Goal: Information Seeking & Learning: Learn about a topic

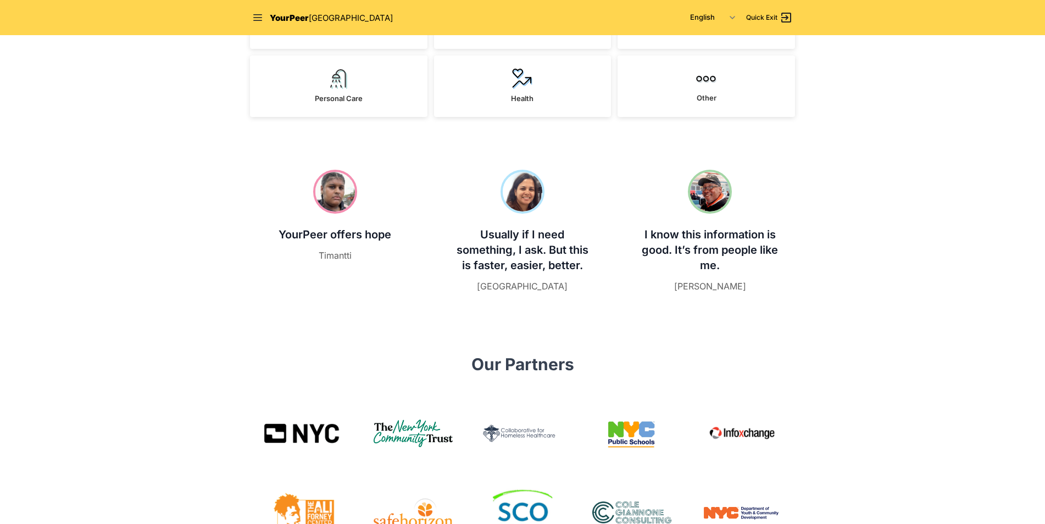
scroll to position [330, 0]
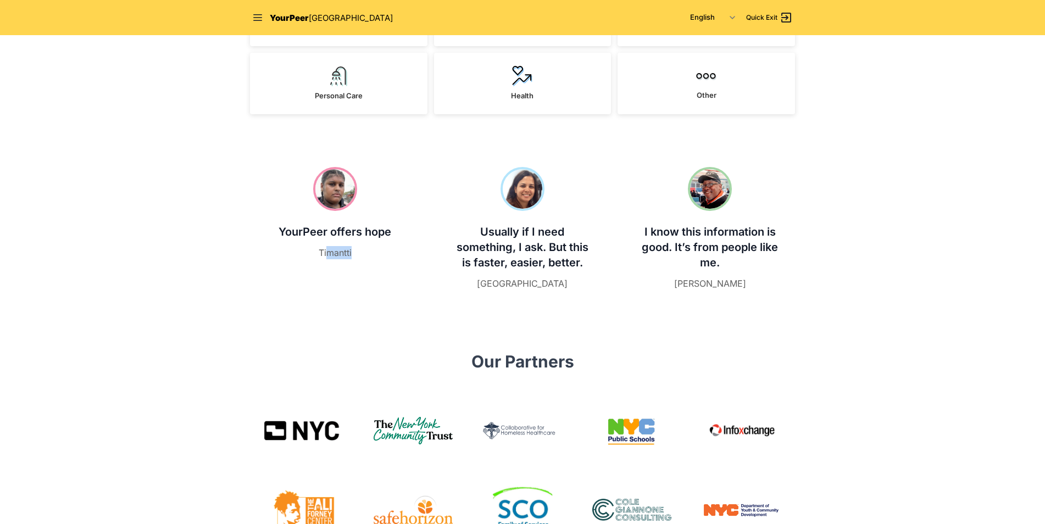
drag, startPoint x: 326, startPoint y: 253, endPoint x: 357, endPoint y: 250, distance: 30.9
click at [357, 250] on figcaption "Timantti" at bounding box center [334, 252] width 139 height 13
drag, startPoint x: 357, startPoint y: 250, endPoint x: 391, endPoint y: 257, distance: 34.2
click at [391, 257] on figcaption "Timantti" at bounding box center [334, 252] width 139 height 13
click at [527, 184] on img at bounding box center [523, 189] width 44 height 44
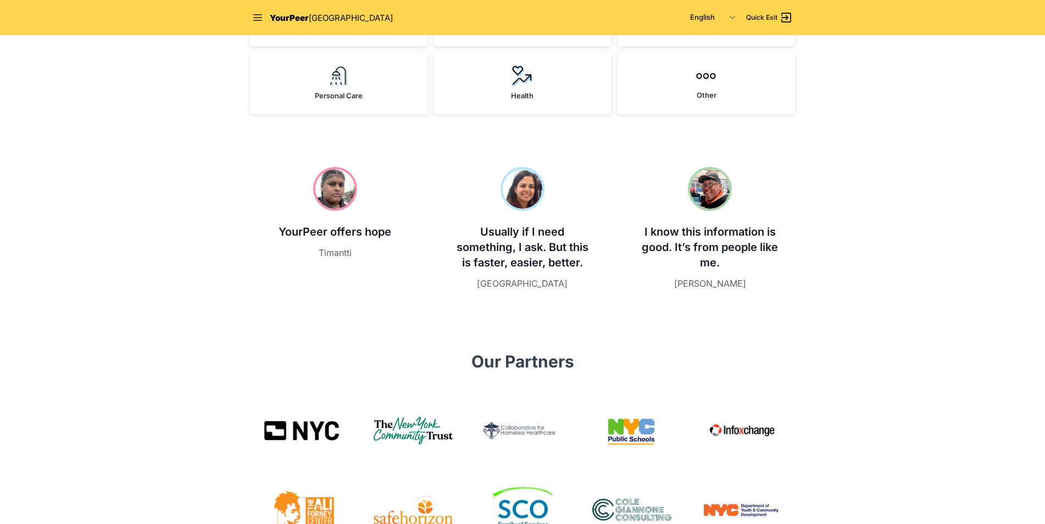
click at [528, 183] on img at bounding box center [523, 189] width 44 height 44
click at [648, 182] on div at bounding box center [710, 189] width 139 height 44
click at [721, 186] on img at bounding box center [710, 189] width 44 height 44
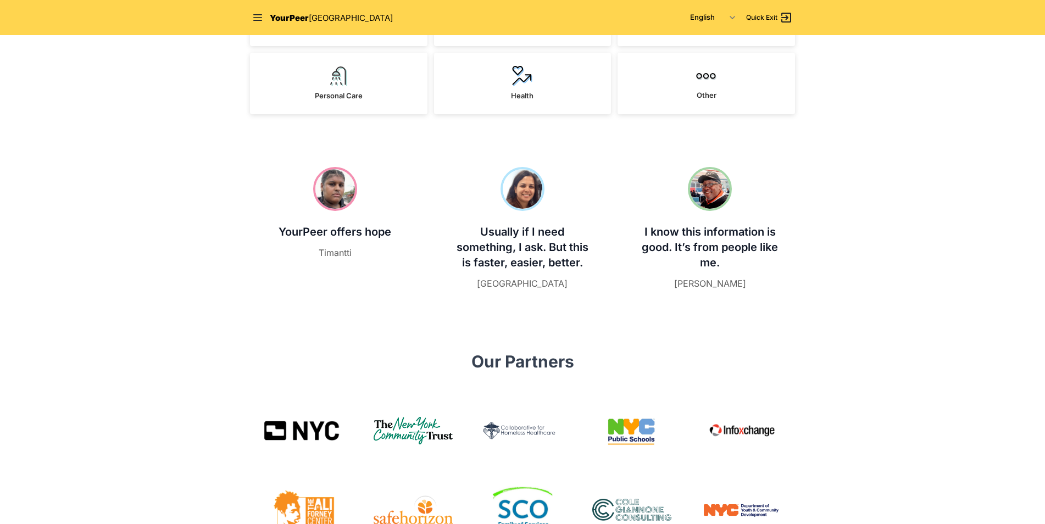
click at [721, 186] on img at bounding box center [710, 189] width 44 height 44
click at [709, 231] on span "I know this information is good. It’s from people like me." at bounding box center [710, 247] width 136 height 44
drag, startPoint x: 709, startPoint y: 231, endPoint x: 679, endPoint y: 255, distance: 38.7
click at [680, 254] on p "I know this information is good. It’s from people like me." at bounding box center [710, 247] width 139 height 46
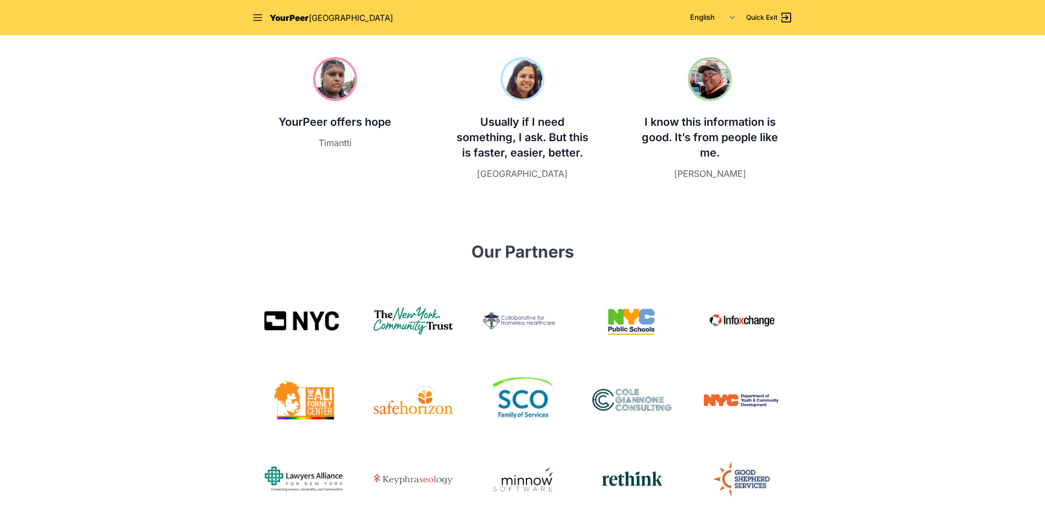
click at [635, 202] on section "YourPeer offers hope Timantti Usually if I need something, I ask. But this is f…" at bounding box center [522, 118] width 563 height 193
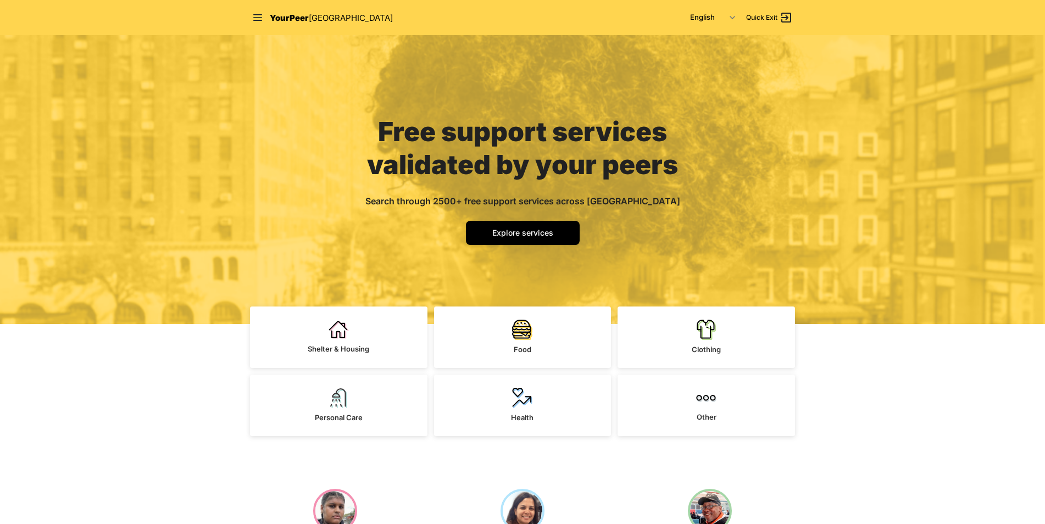
scroll to position [0, 0]
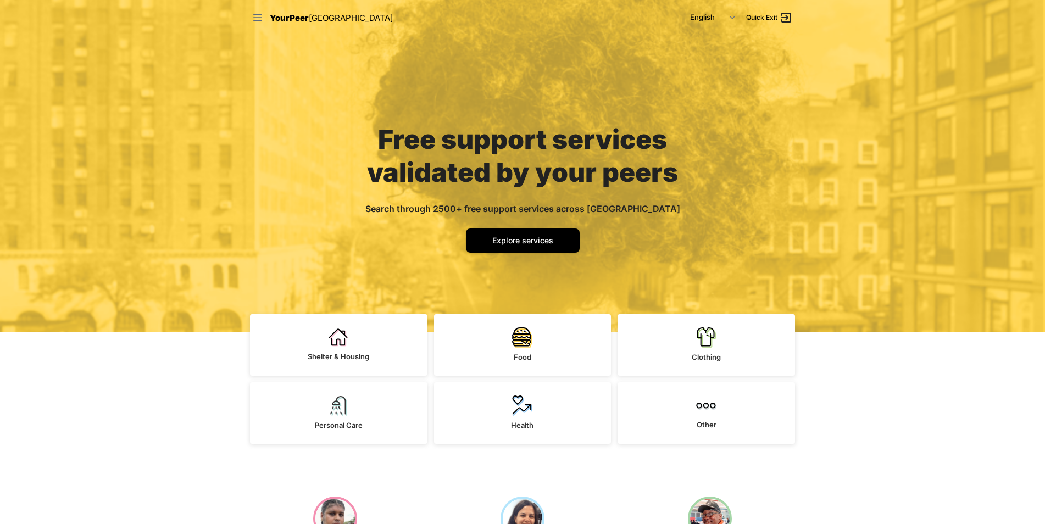
click at [254, 20] on icon at bounding box center [257, 17] width 11 height 11
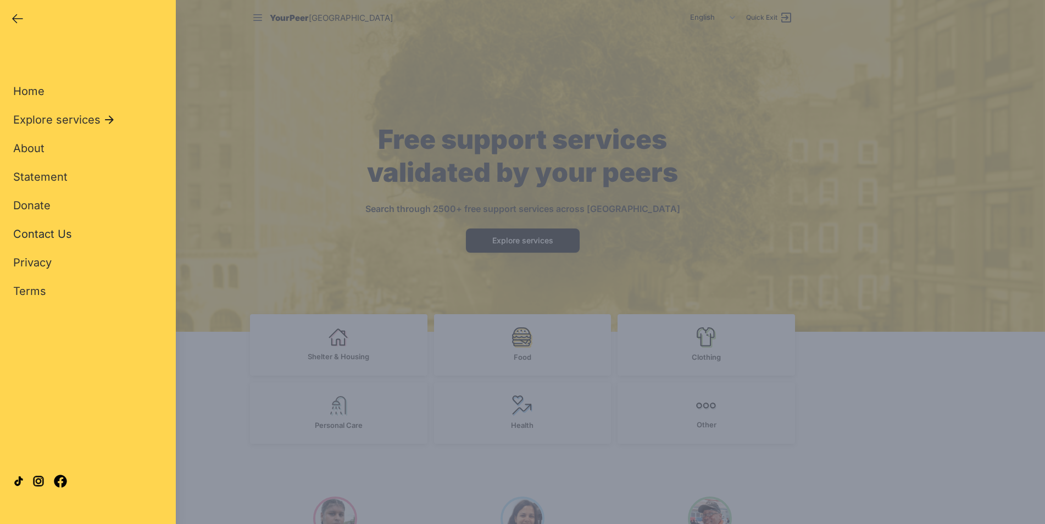
click at [43, 232] on span "Contact Us" at bounding box center [42, 233] width 59 height 13
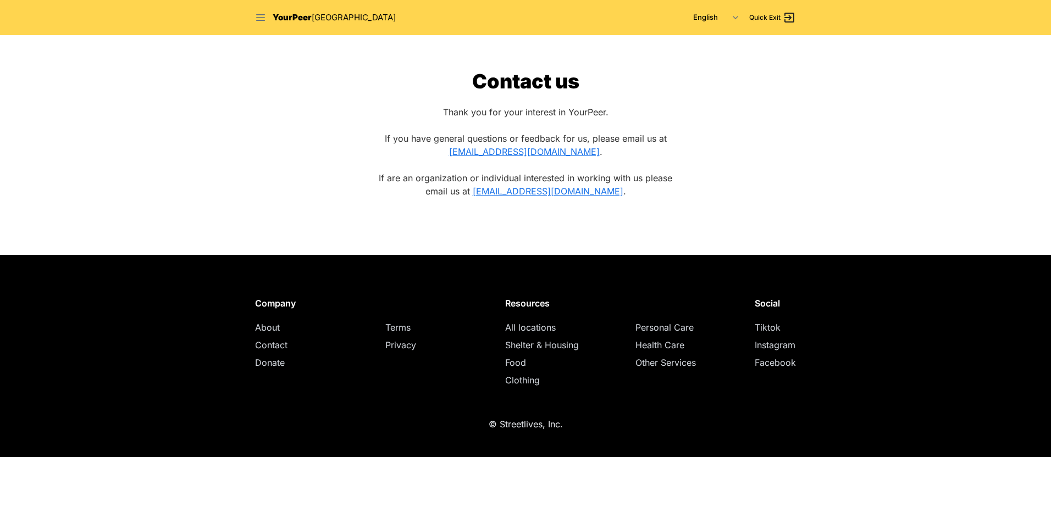
click at [259, 21] on icon at bounding box center [260, 17] width 11 height 11
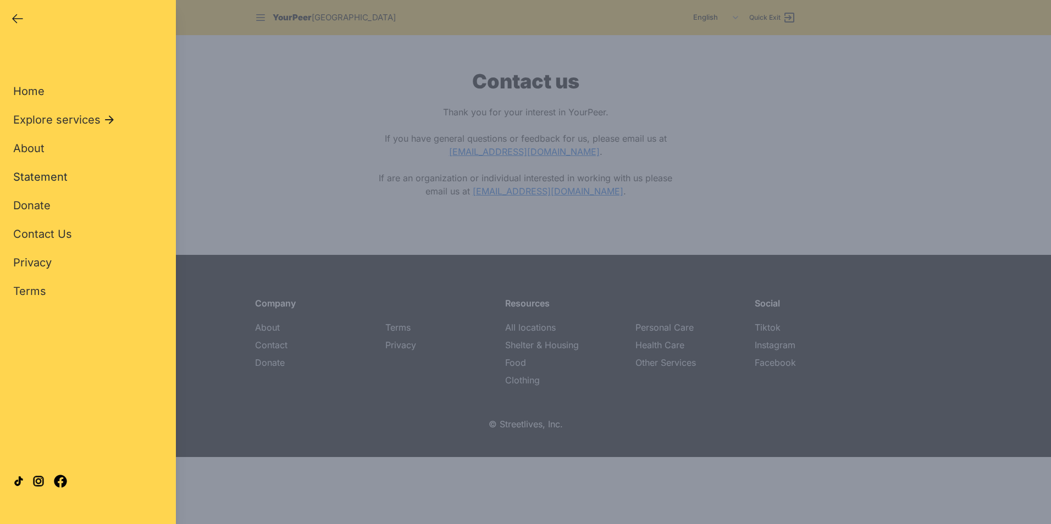
click at [40, 174] on span "Statement" at bounding box center [40, 176] width 54 height 13
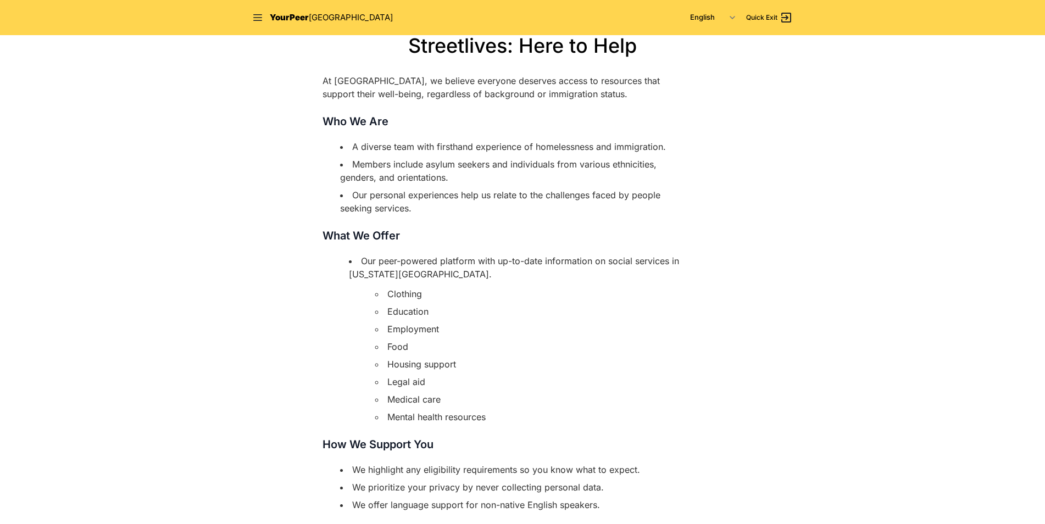
scroll to position [55, 0]
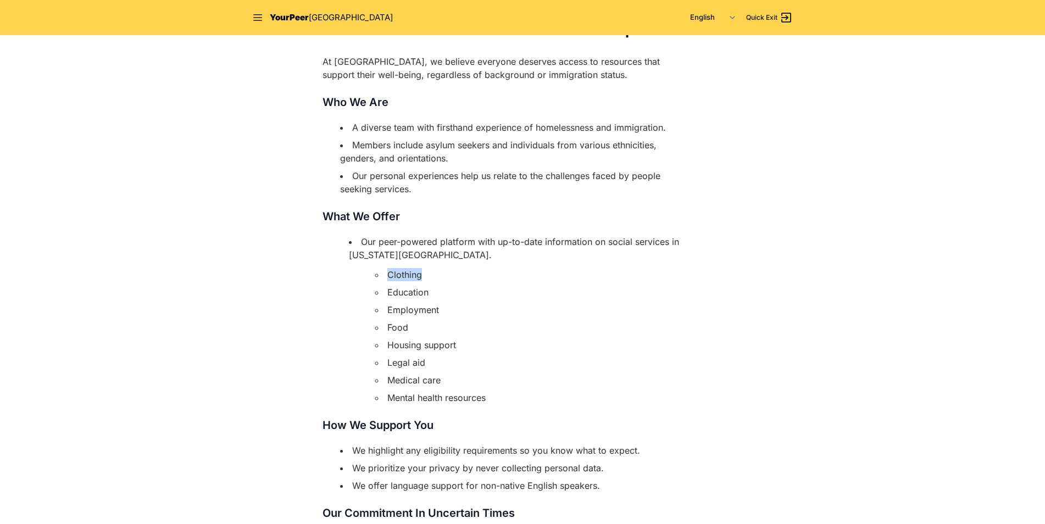
drag, startPoint x: 389, startPoint y: 273, endPoint x: 499, endPoint y: 265, distance: 110.1
click at [499, 265] on li "Our peer-powered platform with up-to-date information on social services in [US…" at bounding box center [513, 319] width 334 height 169
drag, startPoint x: 400, startPoint y: 287, endPoint x: 446, endPoint y: 286, distance: 46.2
click at [446, 286] on li "Education" at bounding box center [526, 292] width 308 height 13
drag, startPoint x: 361, startPoint y: 305, endPoint x: 513, endPoint y: 318, distance: 152.7
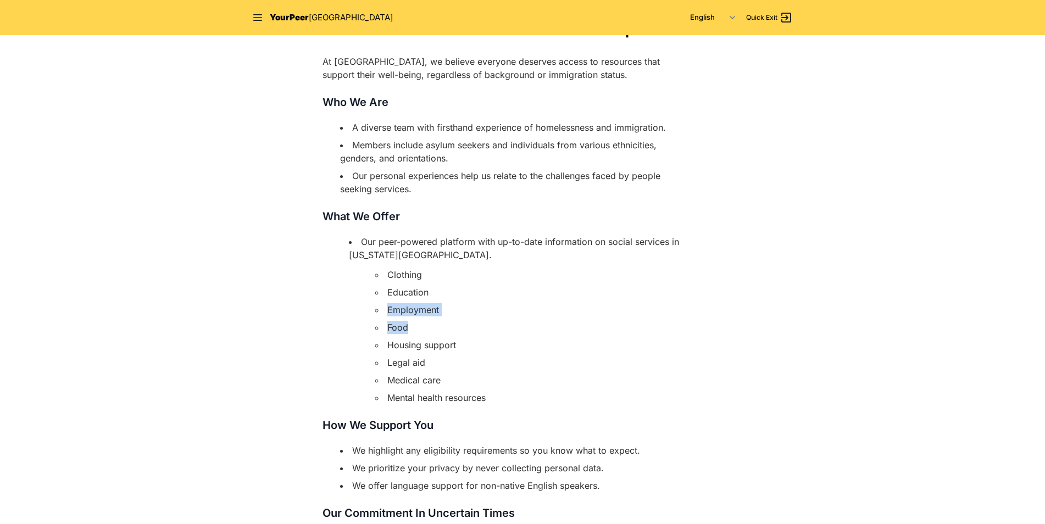
click at [513, 318] on ul "Clothing Education Employment Food Housing support Legal aid Medical care Menta…" at bounding box center [519, 336] width 322 height 136
click at [364, 339] on li "Our peer-powered platform with up-to-date information on social services in [US…" at bounding box center [513, 319] width 334 height 169
drag, startPoint x: 387, startPoint y: 343, endPoint x: 508, endPoint y: 350, distance: 121.6
click at [508, 350] on ul "Clothing Education Employment Food Housing support Legal aid Medical care Menta…" at bounding box center [519, 336] width 322 height 136
drag, startPoint x: 508, startPoint y: 350, endPoint x: 370, endPoint y: 365, distance: 138.8
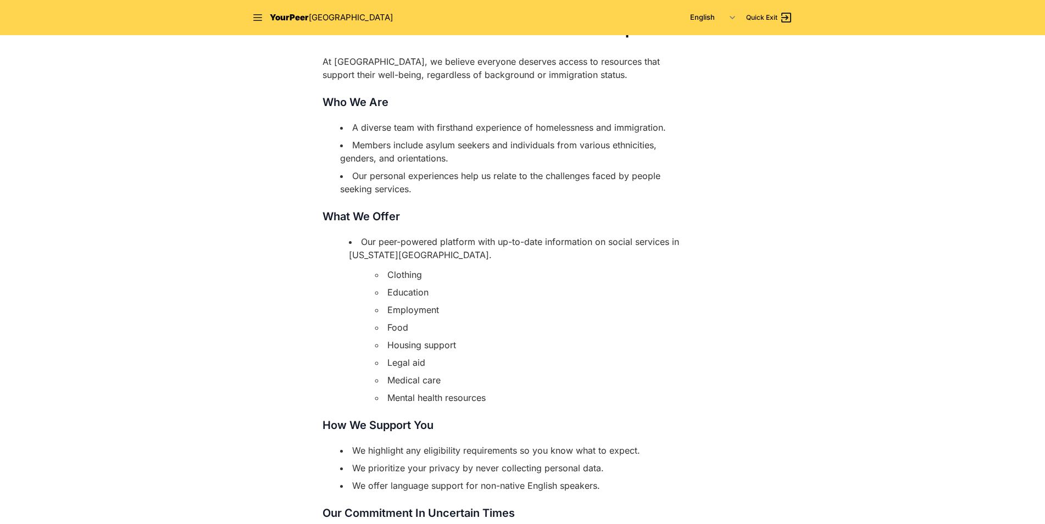
click at [369, 365] on ul "Clothing Education Employment Food Housing support Legal aid Medical care Menta…" at bounding box center [519, 336] width 322 height 136
drag, startPoint x: 388, startPoint y: 365, endPoint x: 479, endPoint y: 366, distance: 91.2
click at [479, 366] on ul "Clothing Education Employment Food Housing support Legal aid Medical care Menta…" at bounding box center [519, 336] width 322 height 136
drag, startPoint x: 479, startPoint y: 366, endPoint x: 364, endPoint y: 385, distance: 116.9
click at [364, 385] on ul "Clothing Education Employment Food Housing support Legal aid Medical care Menta…" at bounding box center [519, 336] width 322 height 136
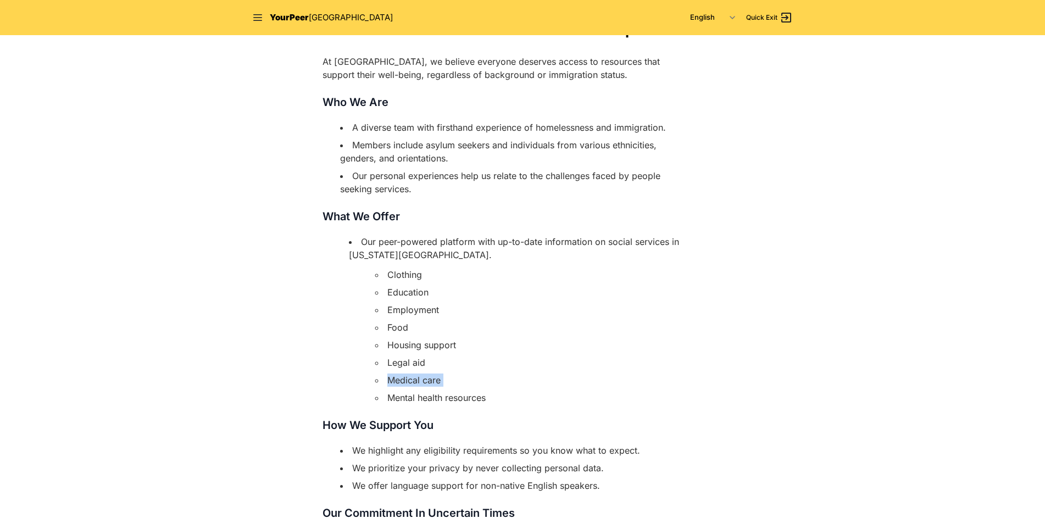
drag, startPoint x: 364, startPoint y: 385, endPoint x: 485, endPoint y: 385, distance: 121.4
click at [485, 385] on ul "Clothing Education Employment Food Housing support Legal aid Medical care Menta…" at bounding box center [519, 336] width 322 height 136
drag, startPoint x: 485, startPoint y: 385, endPoint x: 323, endPoint y: 386, distance: 162.1
click at [323, 386] on div "At [GEOGRAPHIC_DATA], we believe everyone deserves access to resources that sup…" at bounding box center [501, 376] width 357 height 642
drag, startPoint x: 355, startPoint y: 390, endPoint x: 546, endPoint y: 401, distance: 190.4
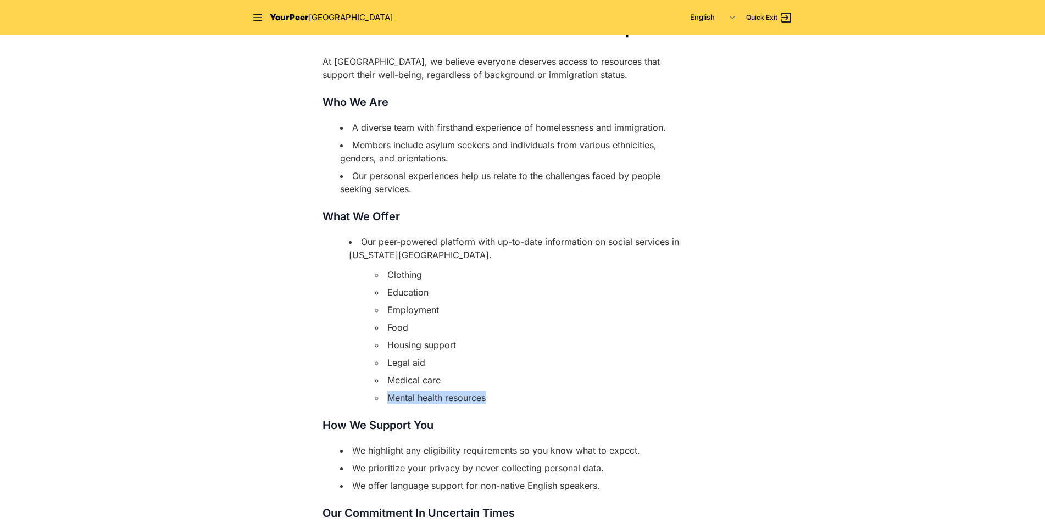
click at [546, 401] on div "At [GEOGRAPHIC_DATA], we believe everyone deserves access to resources that sup…" at bounding box center [501, 376] width 357 height 642
drag, startPoint x: 546, startPoint y: 401, endPoint x: 526, endPoint y: 435, distance: 39.1
click at [526, 435] on div "At [GEOGRAPHIC_DATA], we believe everyone deserves access to resources that sup…" at bounding box center [501, 376] width 357 height 642
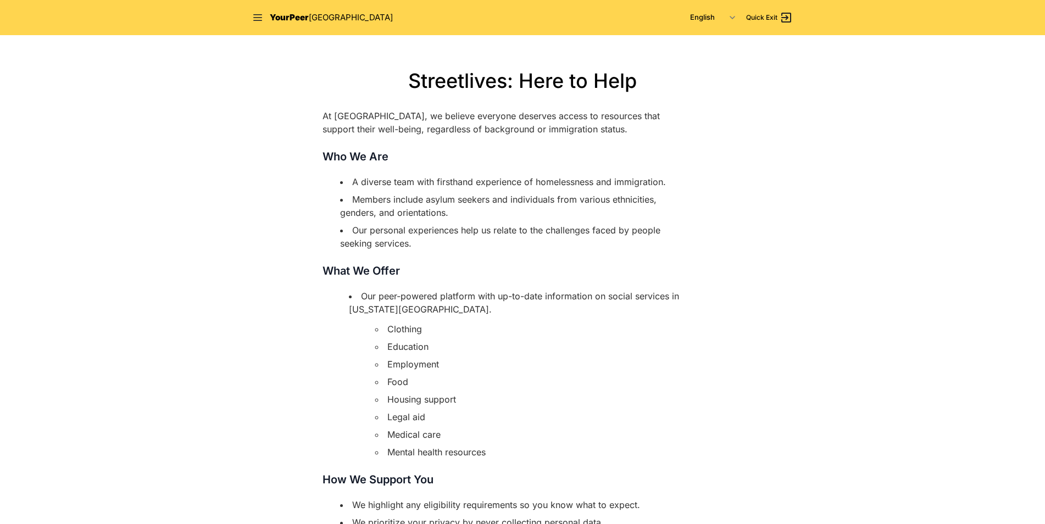
scroll to position [0, 0]
